Goal: Find specific page/section: Find specific page/section

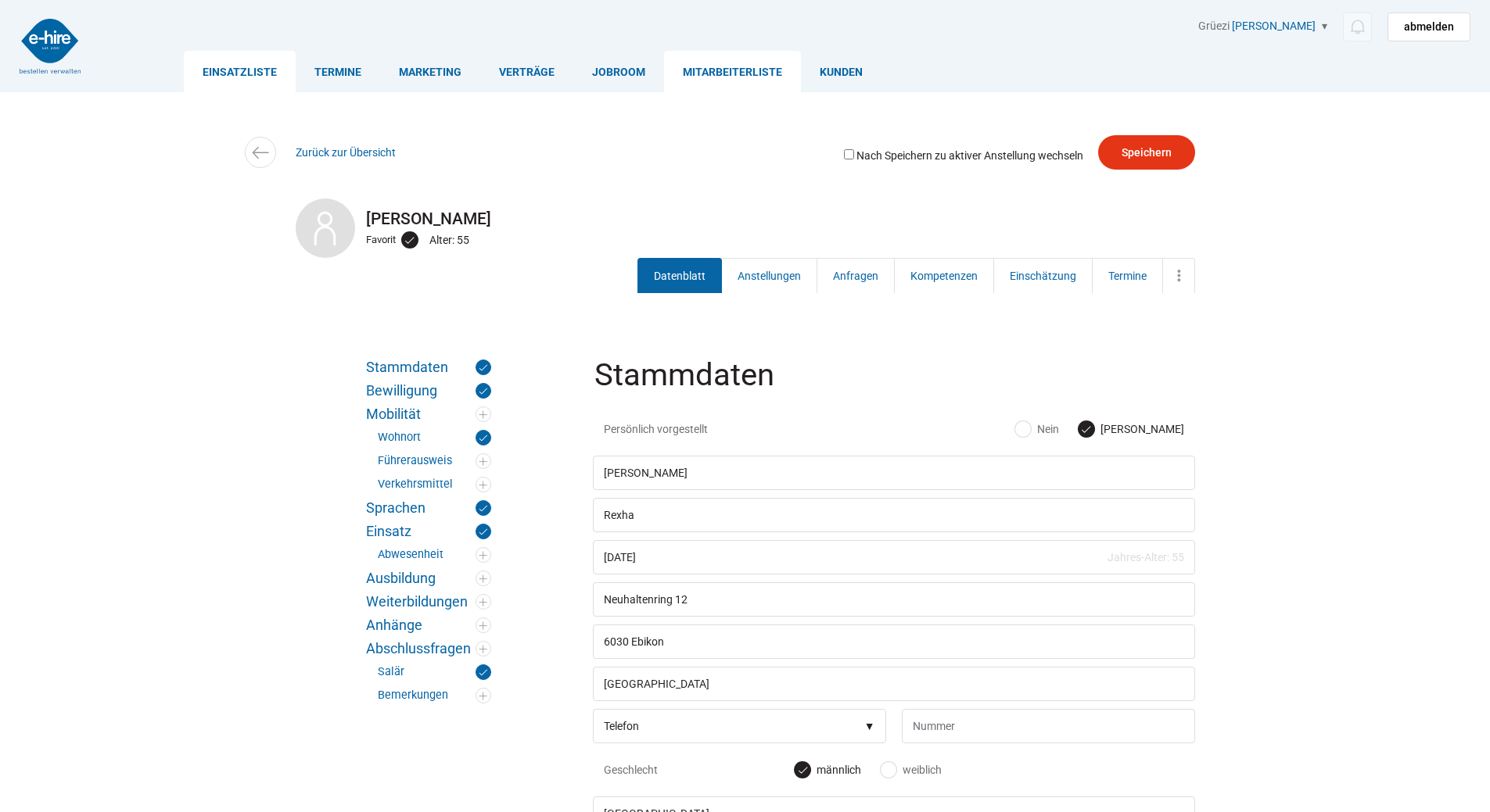
click at [249, 69] on link "Einsatzliste" at bounding box center [240, 72] width 112 height 42
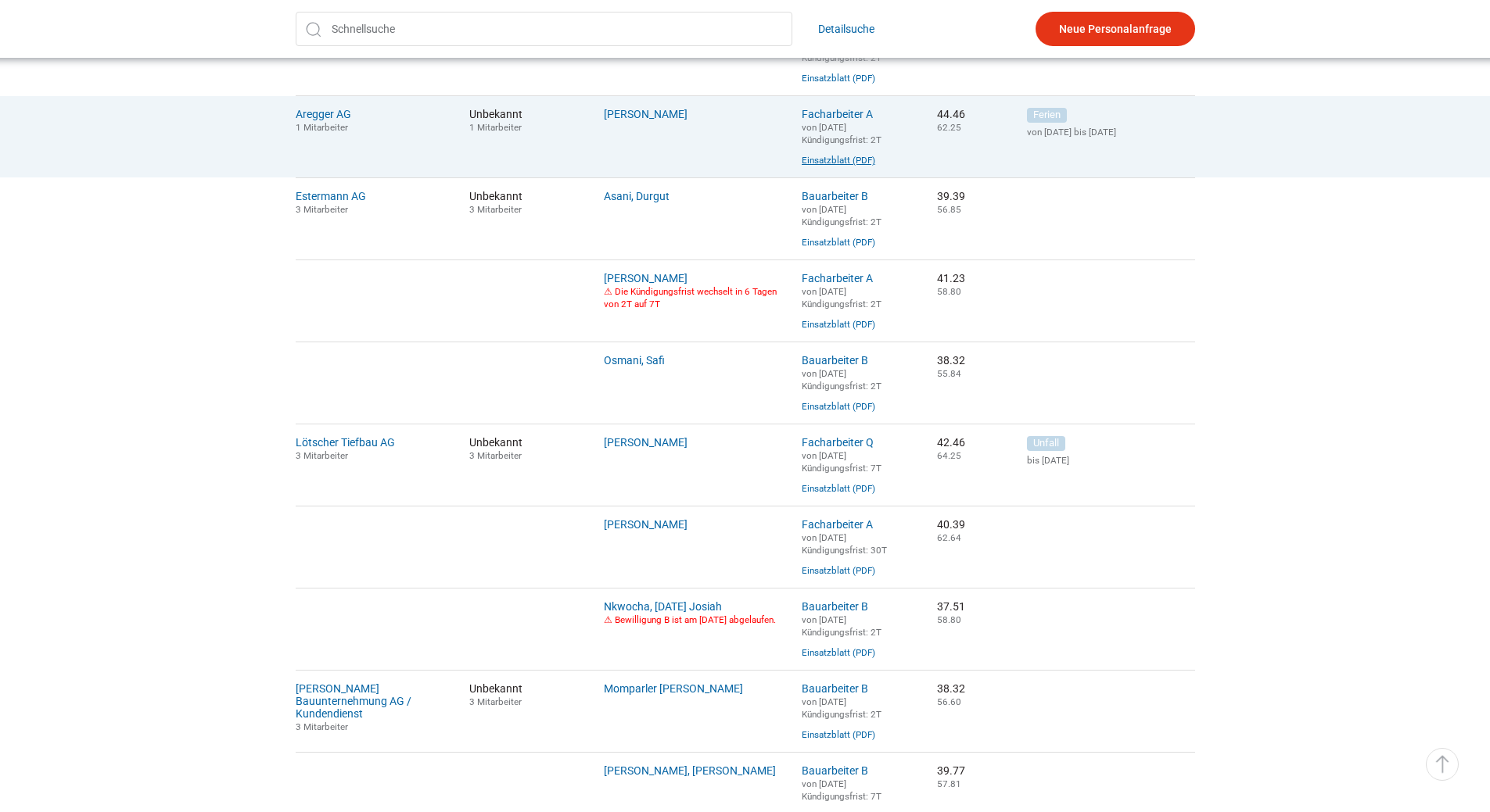
scroll to position [547, 0]
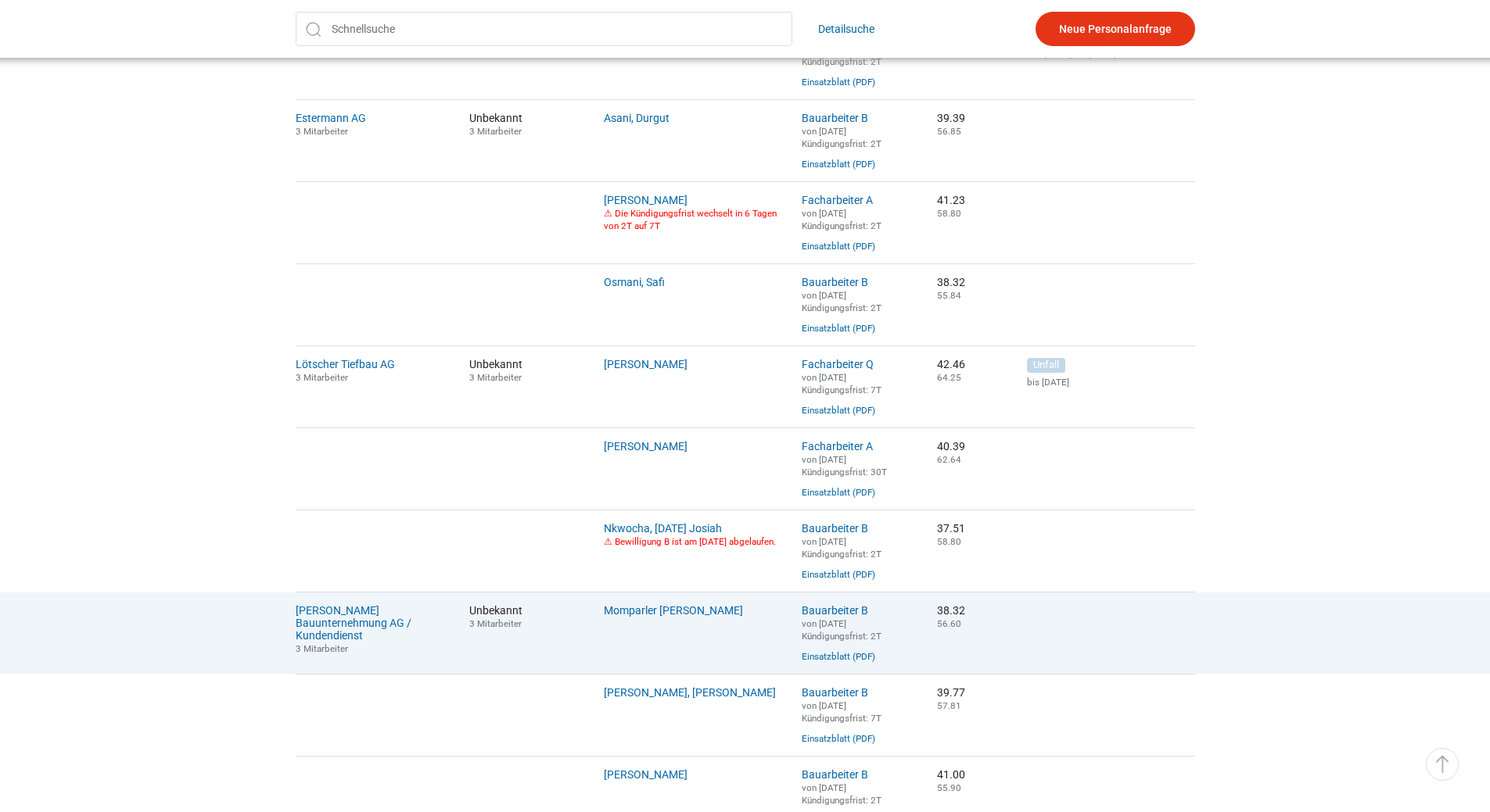
click at [633, 632] on td "Momparler [PERSON_NAME]" at bounding box center [691, 632] width 198 height 82
click at [647, 617] on link "Momparler [PERSON_NAME]" at bounding box center [673, 611] width 139 height 12
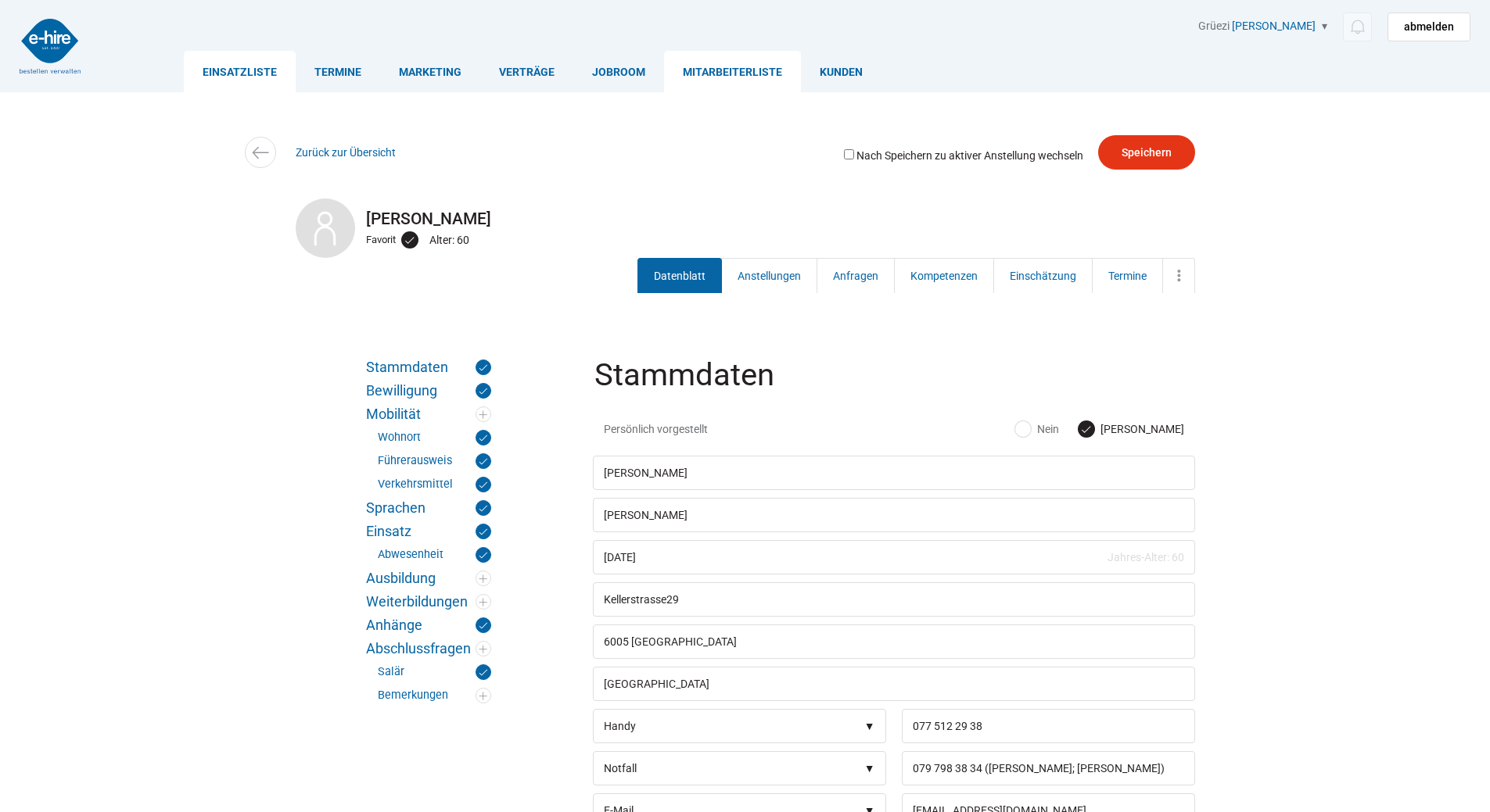
click at [227, 72] on link "Einsatzliste" at bounding box center [240, 72] width 112 height 42
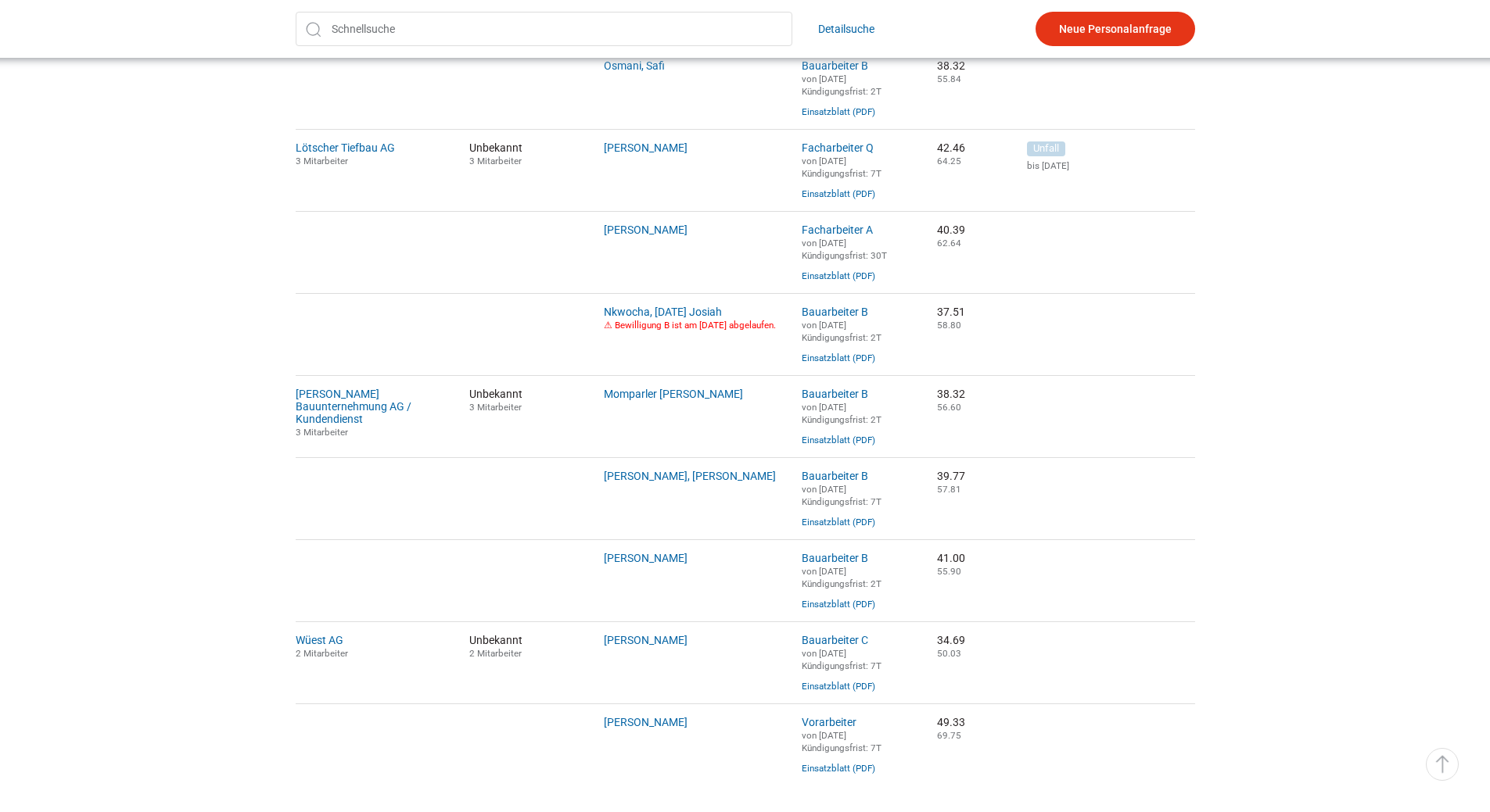
scroll to position [920, 0]
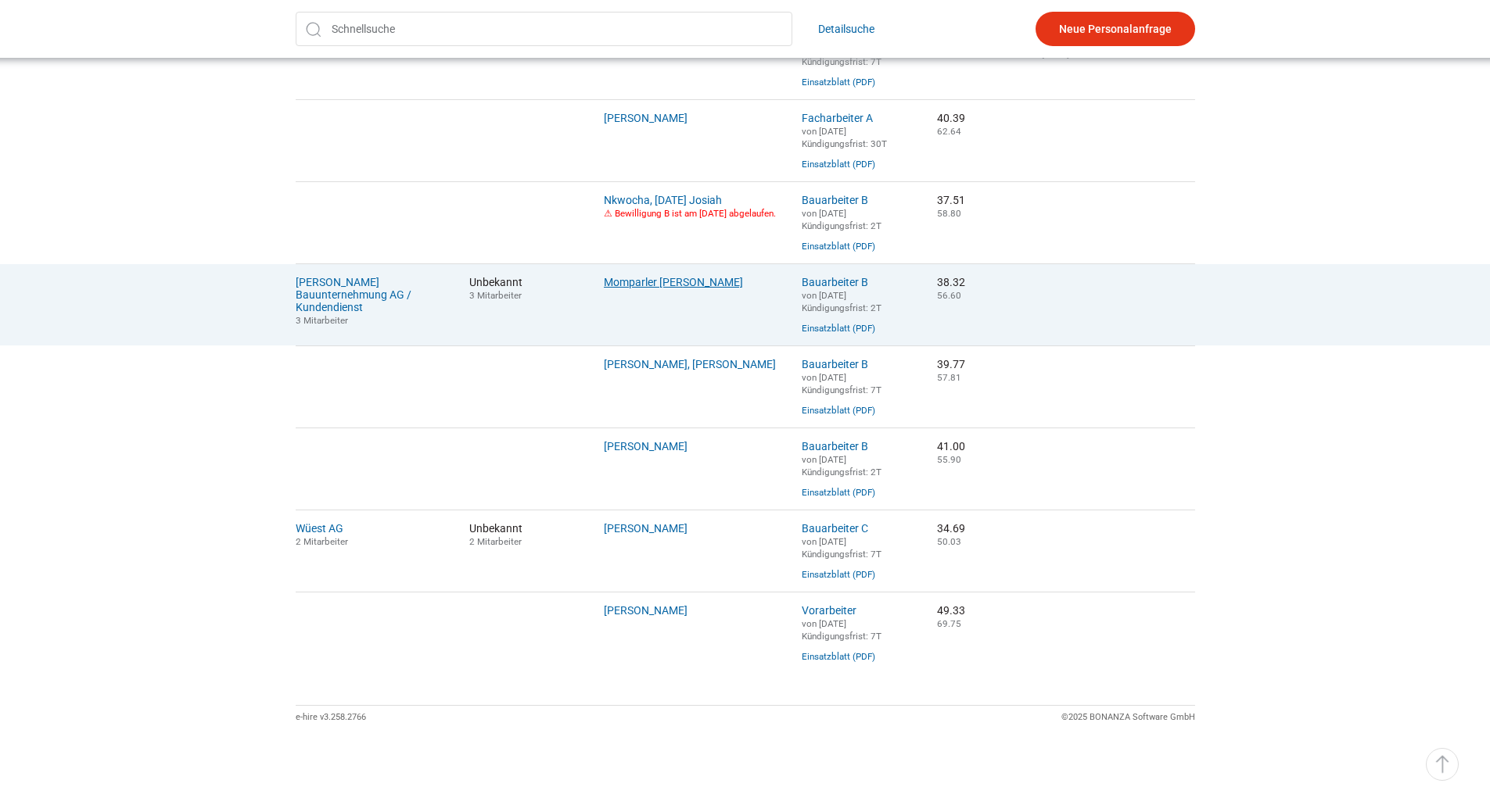
click at [660, 276] on link "Momparler [PERSON_NAME]" at bounding box center [673, 282] width 139 height 12
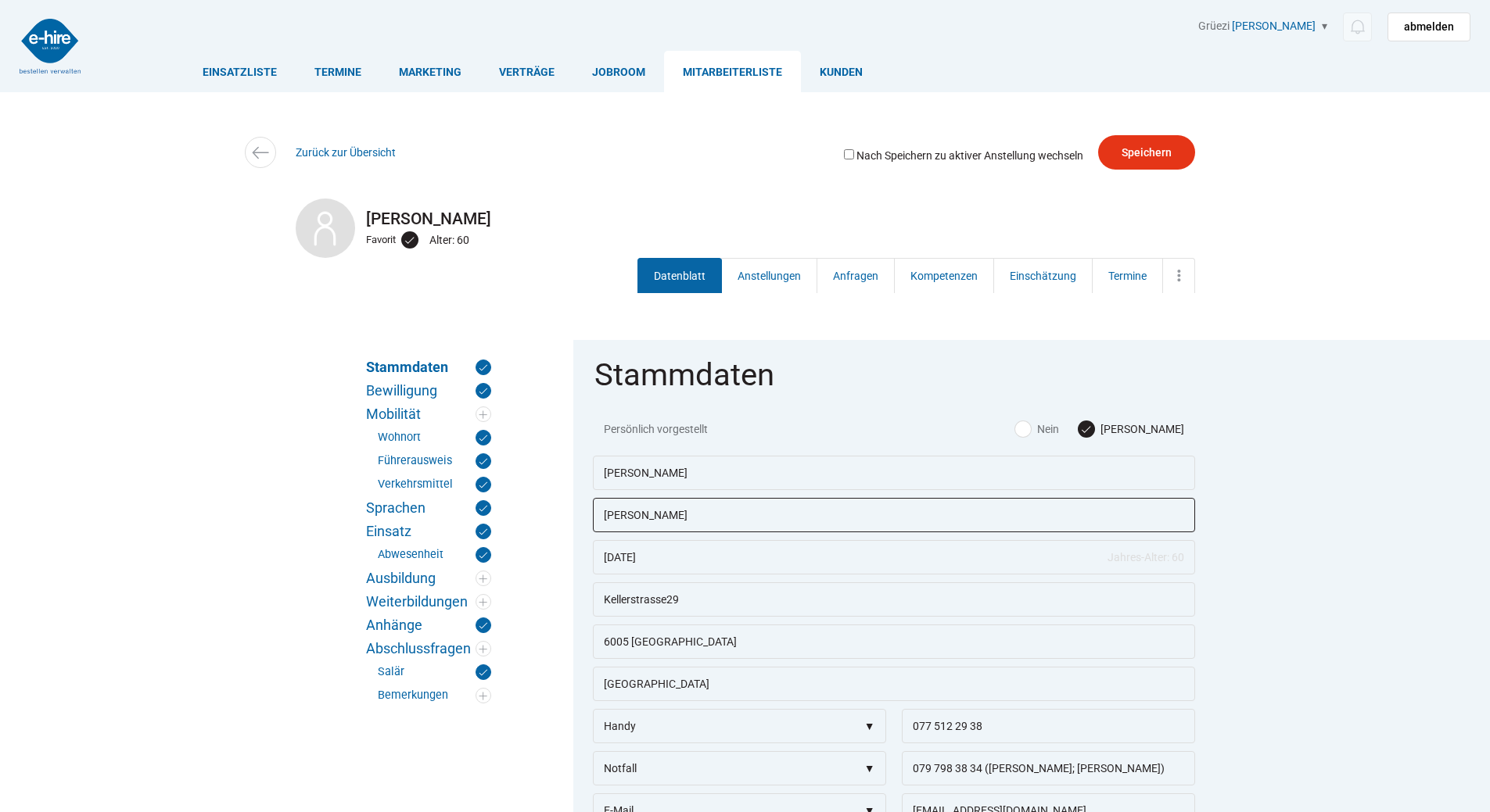
drag, startPoint x: 709, startPoint y: 515, endPoint x: 582, endPoint y: 462, distance: 137.6
click at [582, 462] on fieldset "Stammdaten Persönlich vorgestellt Ja Nein Sergio Momparler Martinez 16.04.1965 …" at bounding box center [894, 704] width 641 height 730
